Goal: Navigation & Orientation: Find specific page/section

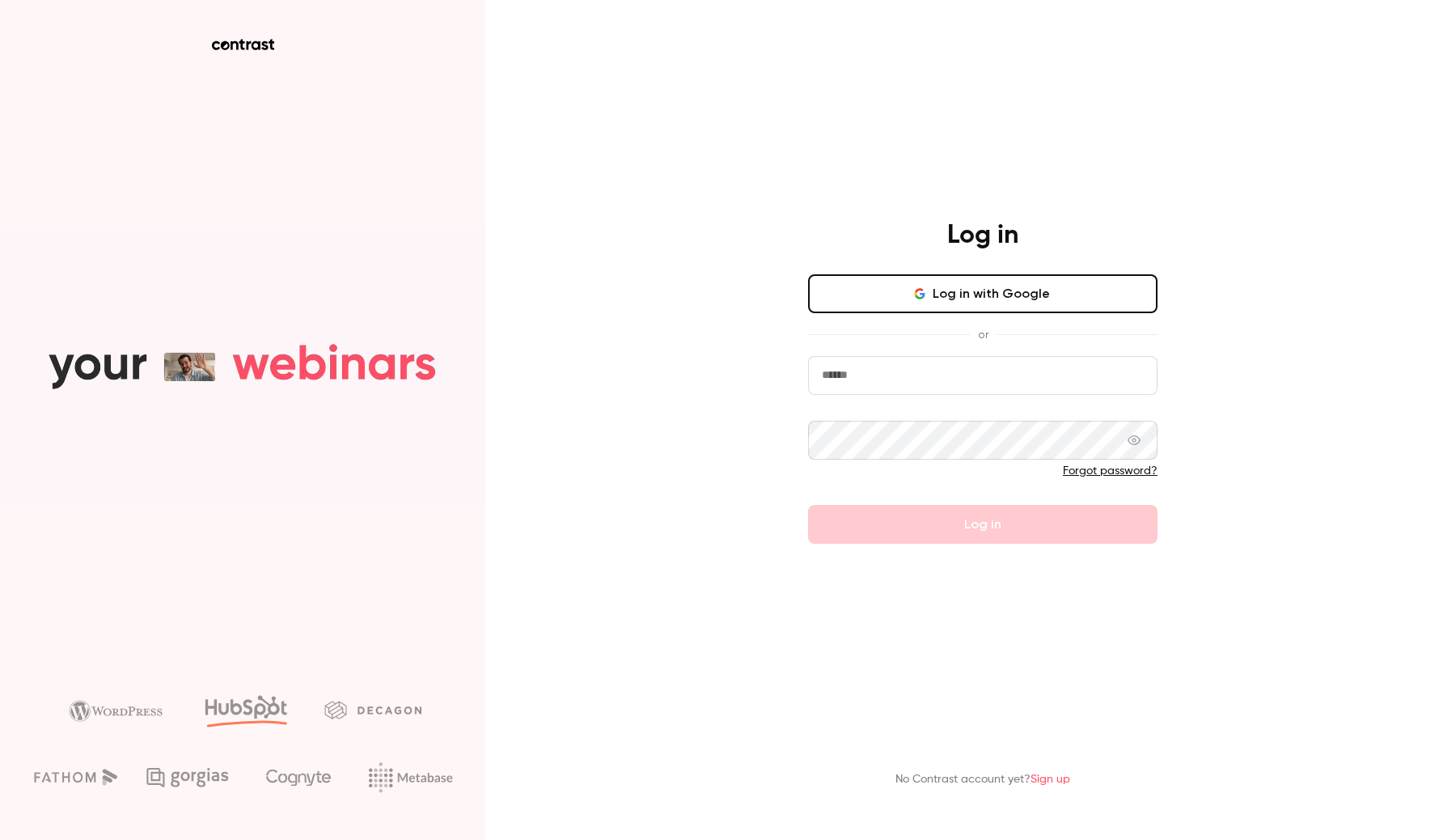
click at [860, 375] on input "email" at bounding box center [982, 375] width 349 height 39
type input "**********"
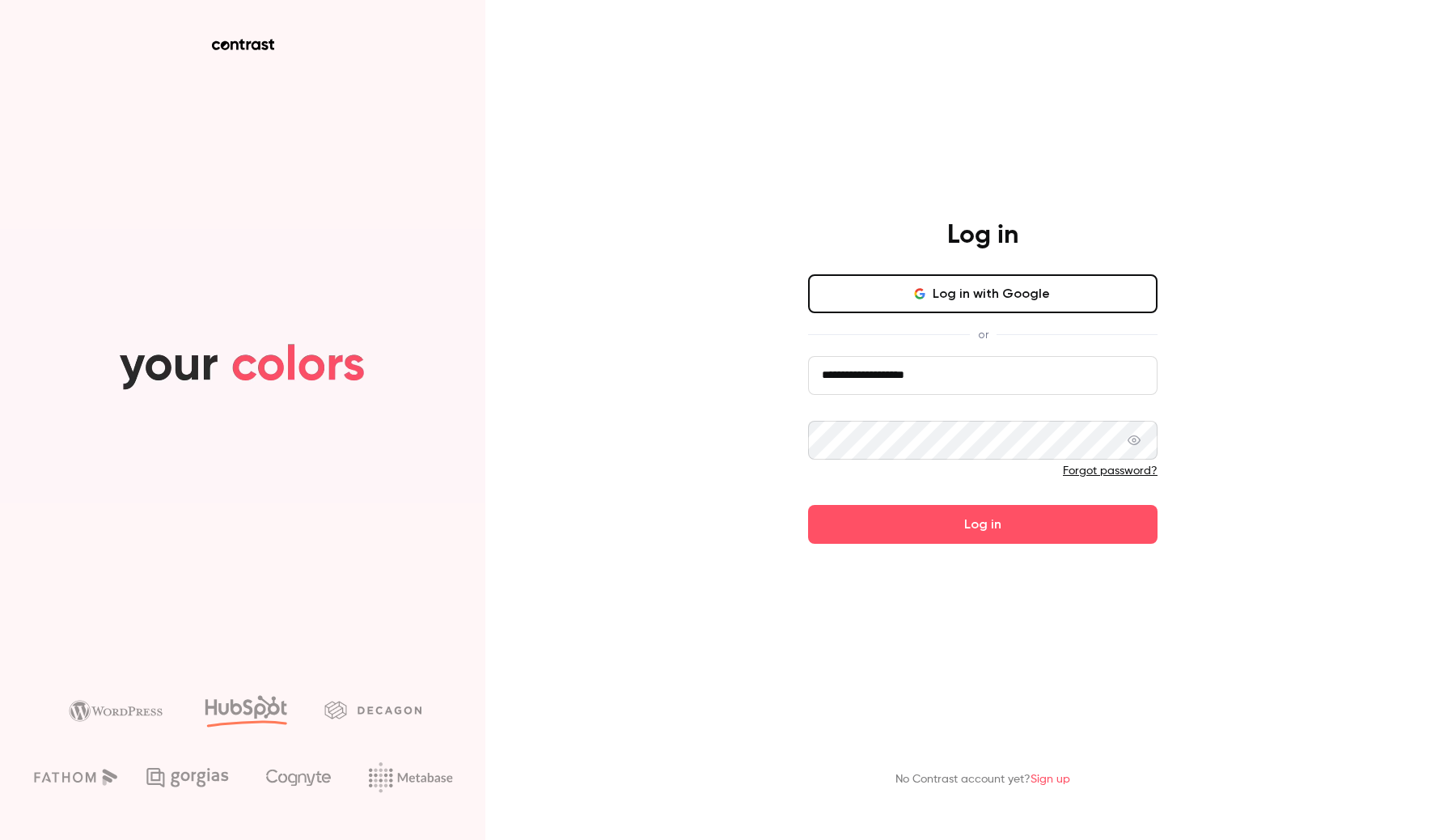
click at [967, 315] on div "**********" at bounding box center [982, 408] width 349 height 269
click at [974, 284] on button "Log in with Google" at bounding box center [982, 293] width 349 height 39
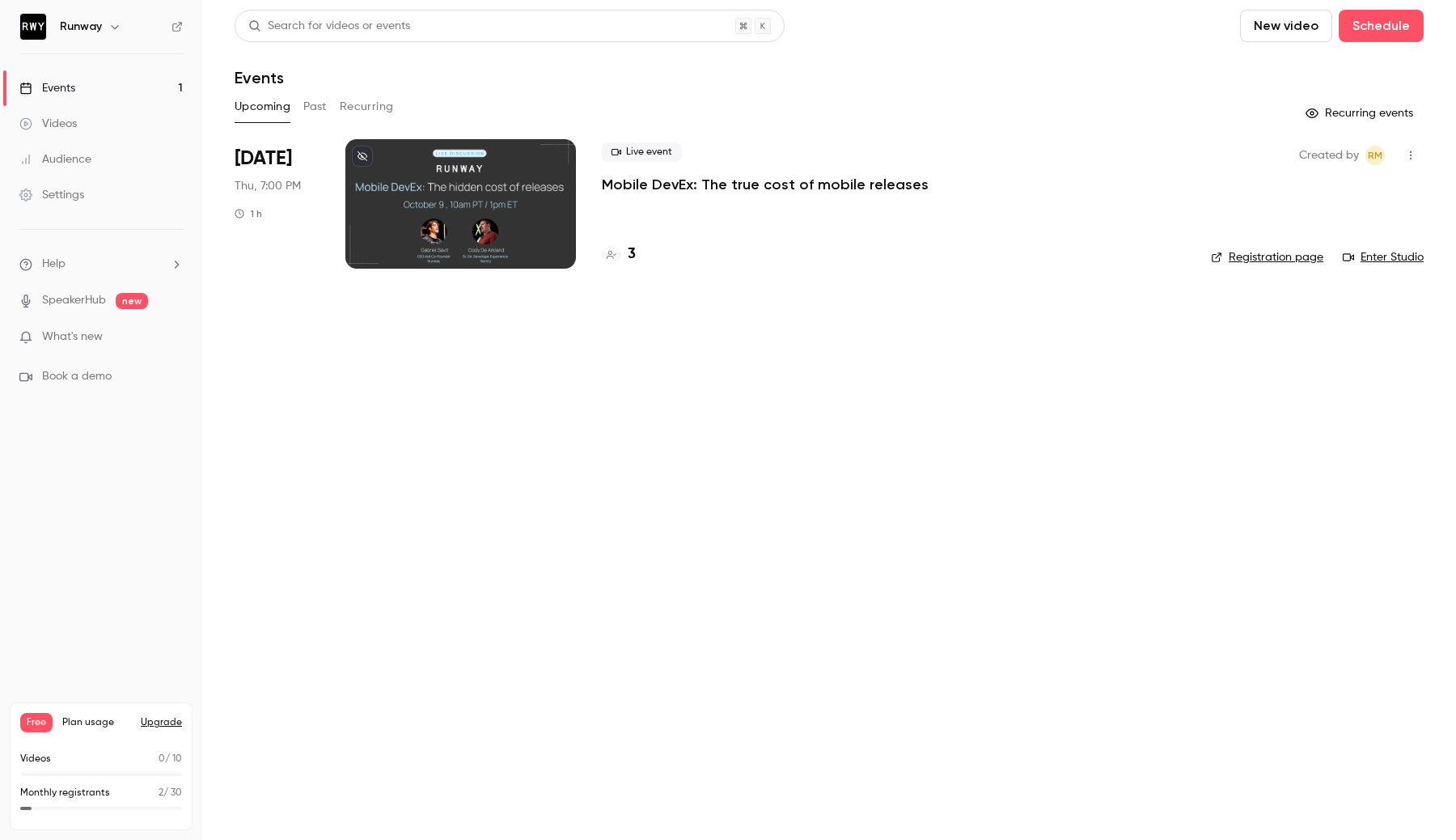
click at [136, 127] on link "Videos" at bounding box center [101, 124] width 202 height 35
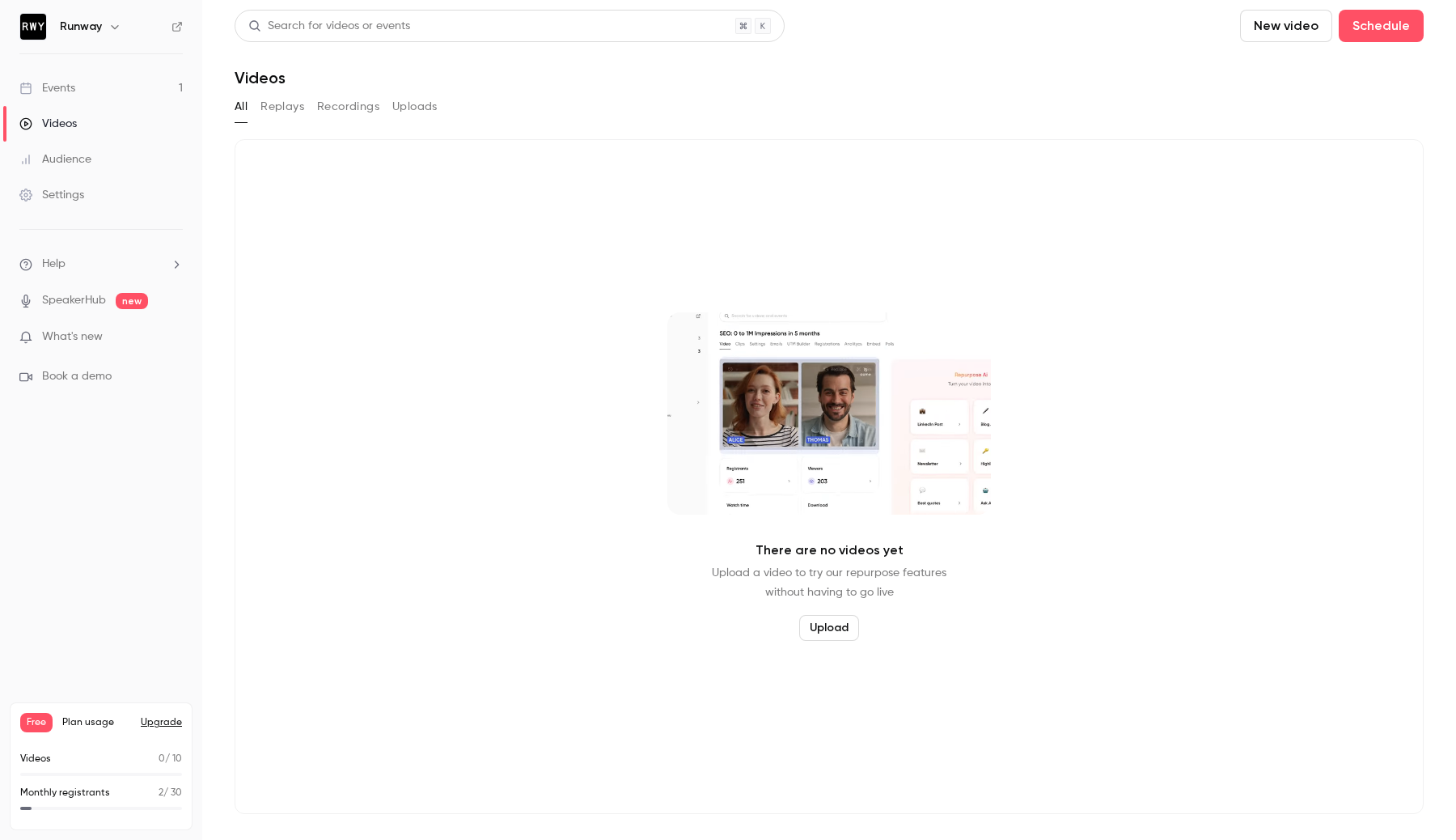
click at [293, 114] on button "Replays" at bounding box center [282, 106] width 44 height 26
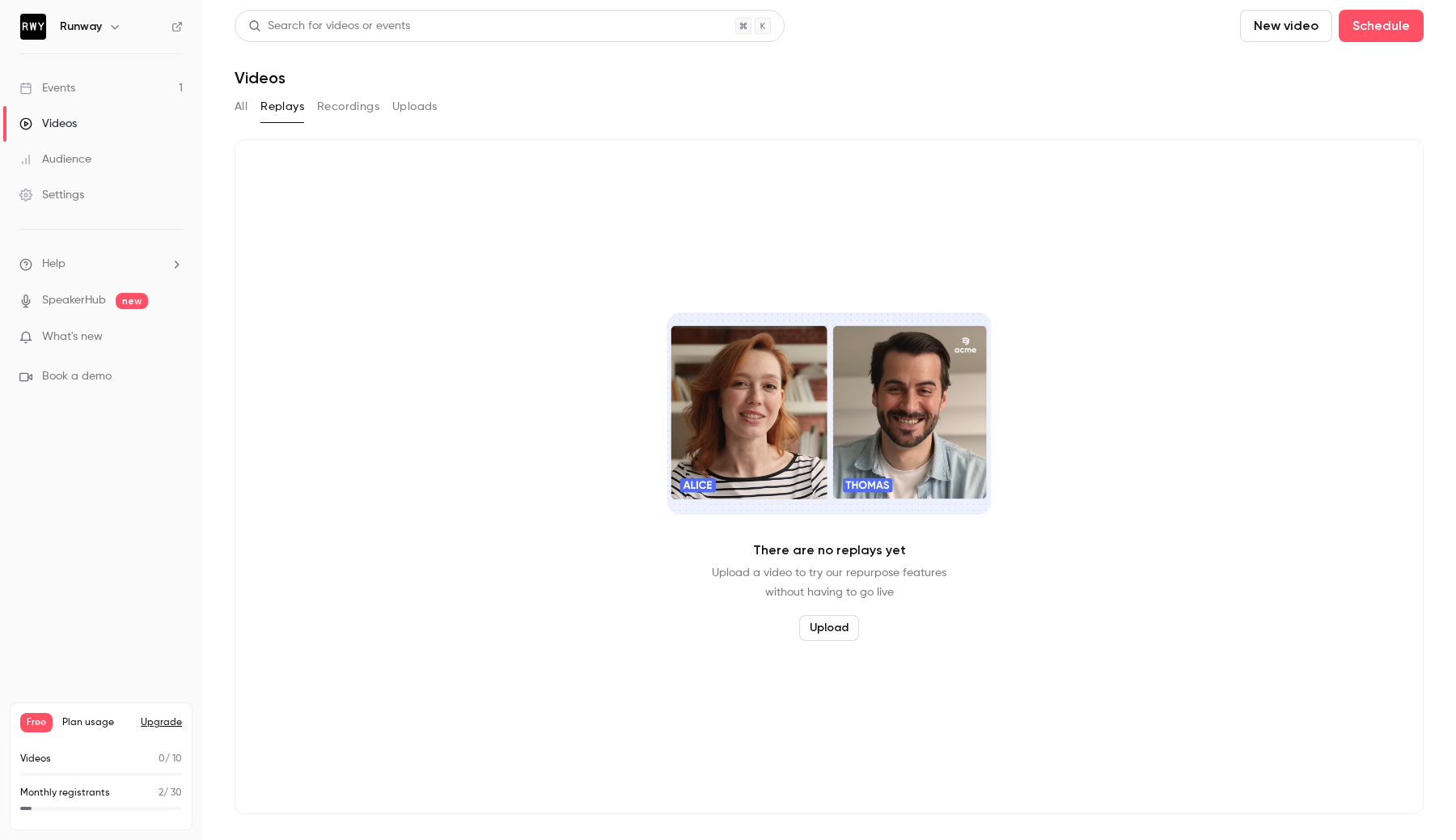
drag, startPoint x: 351, startPoint y: 112, endPoint x: 103, endPoint y: 104, distance: 248.1
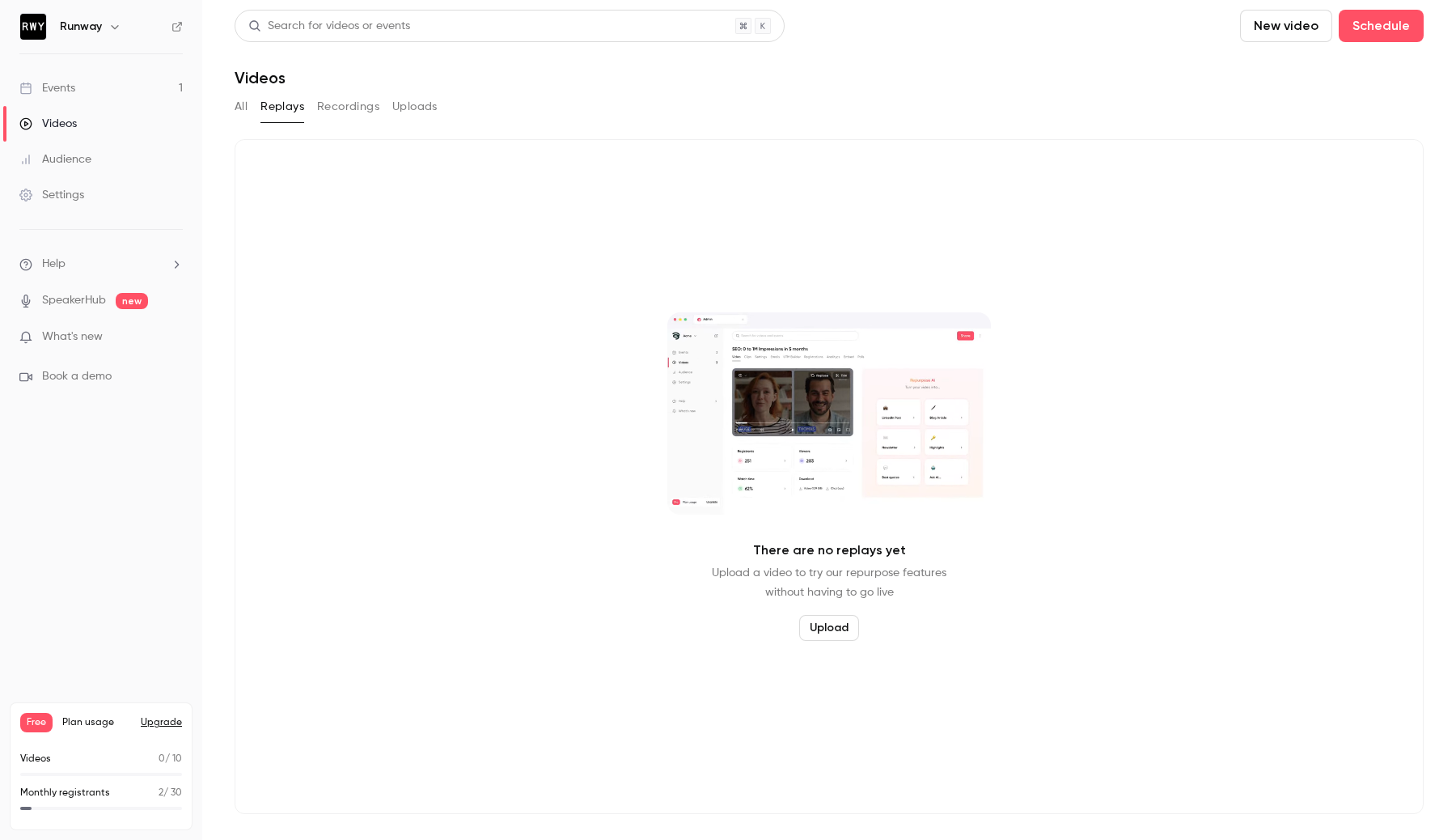
click at [350, 112] on button "Recordings" at bounding box center [347, 106] width 62 height 26
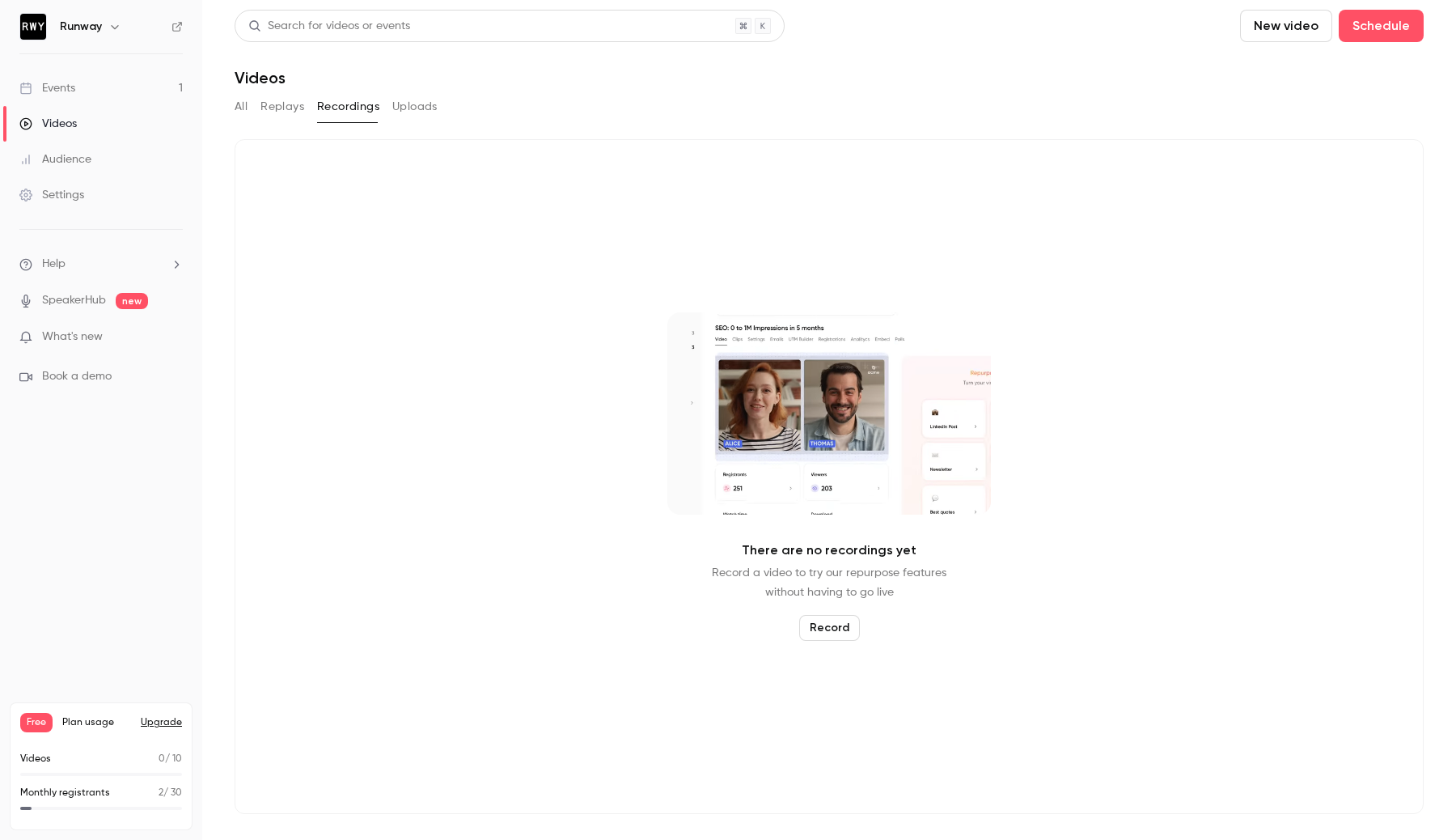
click at [91, 87] on link "Events 1" at bounding box center [101, 87] width 202 height 35
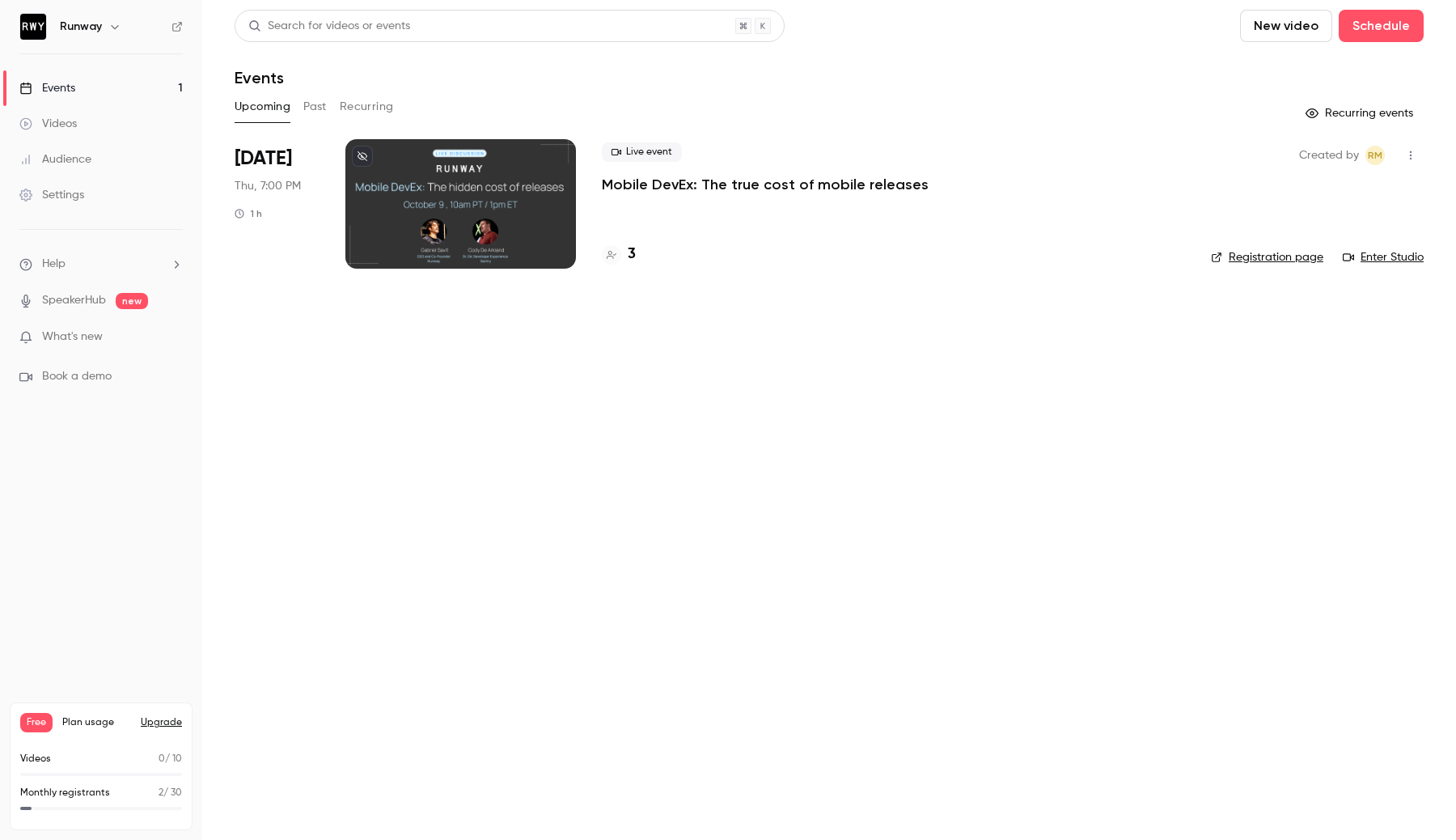
click at [319, 112] on button "Past" at bounding box center [315, 106] width 23 height 26
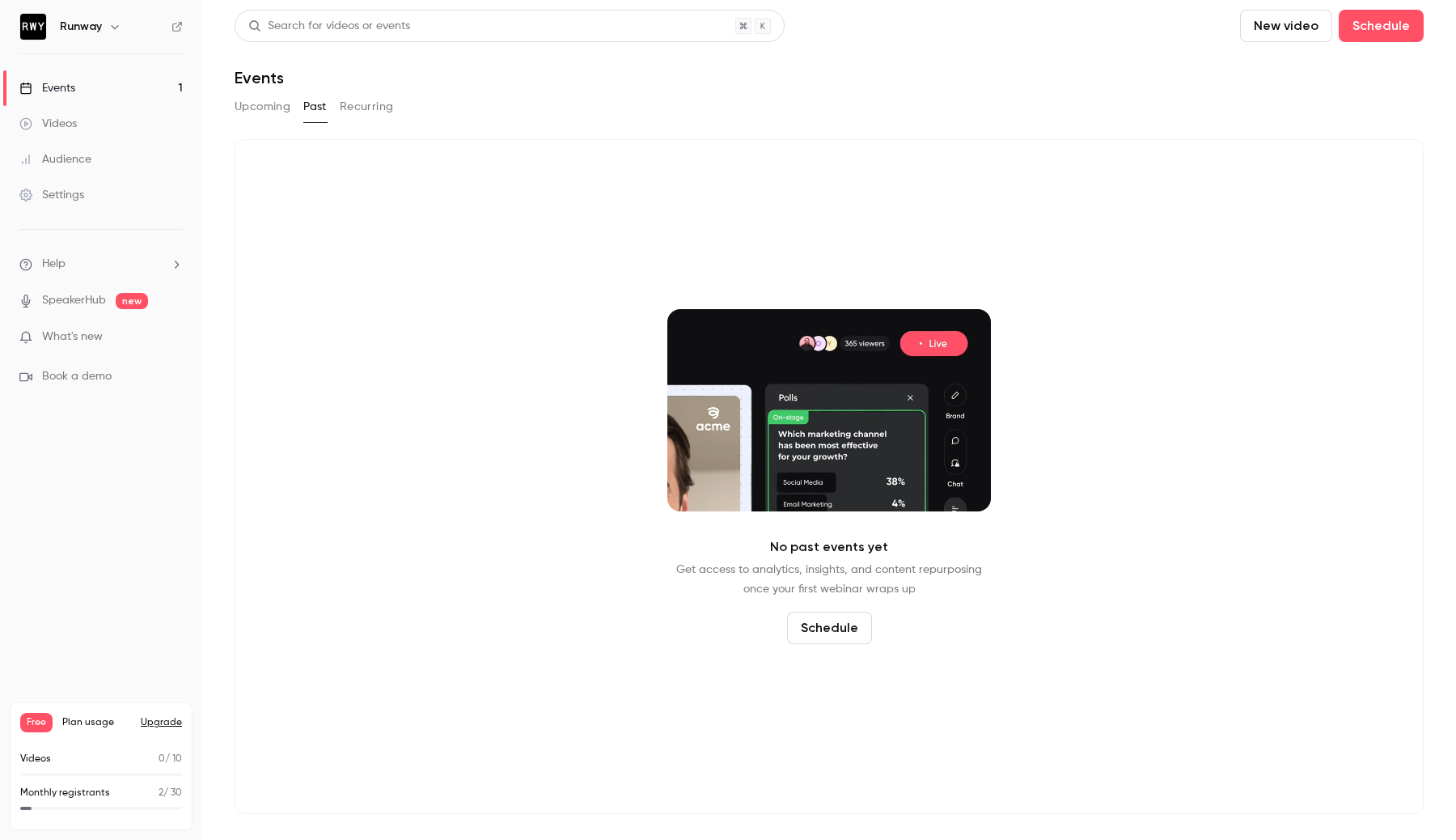
click at [362, 108] on button "Recurring" at bounding box center [367, 106] width 55 height 26
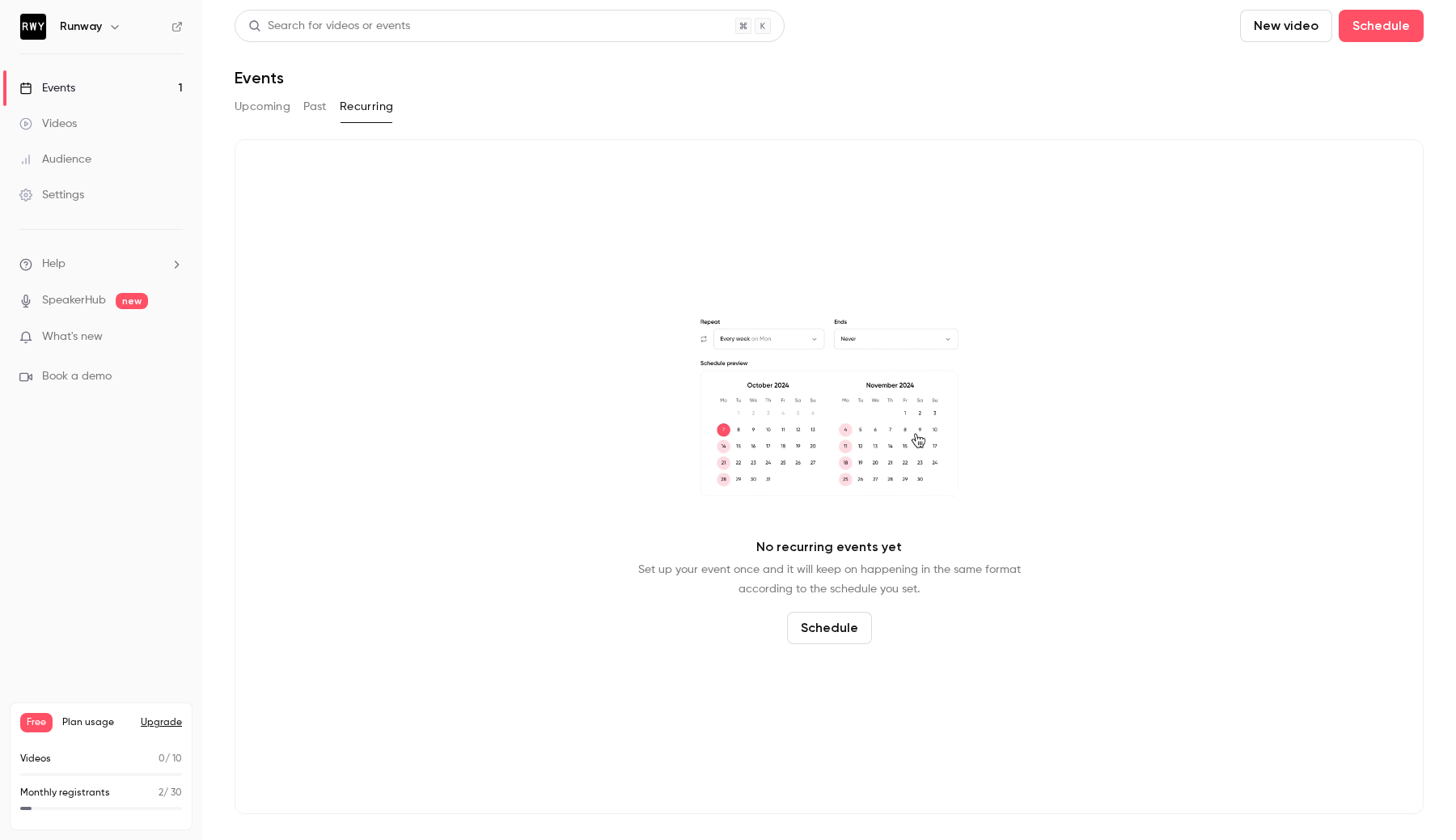
click at [276, 112] on button "Upcoming" at bounding box center [262, 106] width 56 height 26
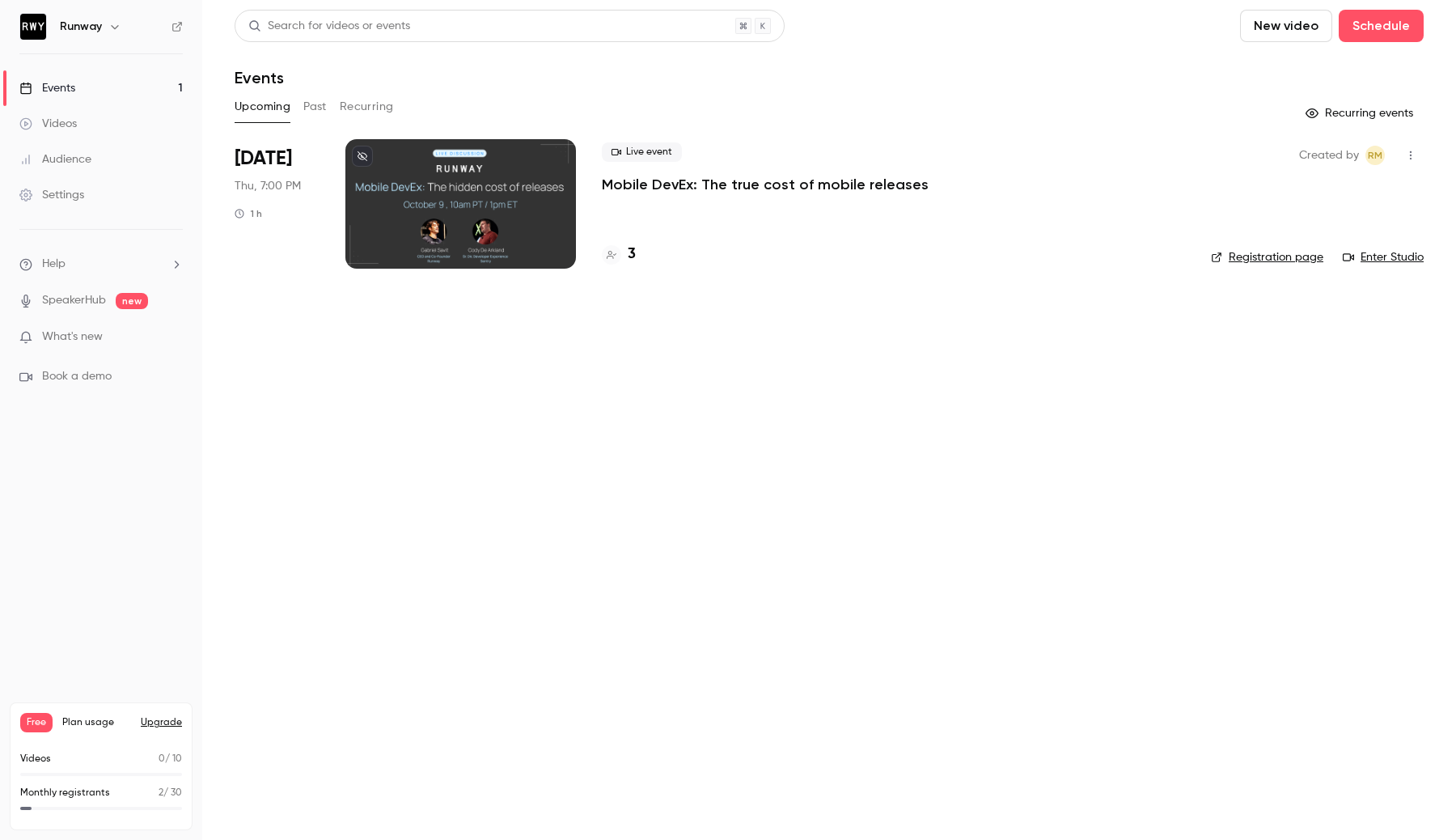
click at [113, 28] on icon "button" at bounding box center [115, 27] width 13 height 13
click at [116, 27] on div at bounding box center [728, 420] width 1456 height 840
